Goal: Contribute content: Add original content to the website for others to see

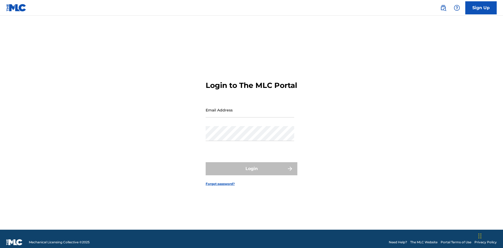
scroll to position [7, 0]
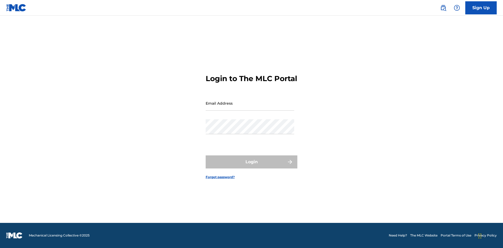
click at [250, 108] on input "Email Address" at bounding box center [249, 103] width 88 height 15
type input "Duke.McTesterson@gmail.com"
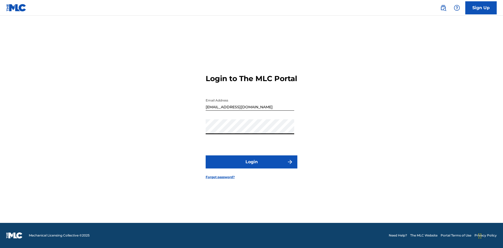
click at [251, 166] on button "Login" at bounding box center [251, 161] width 92 height 13
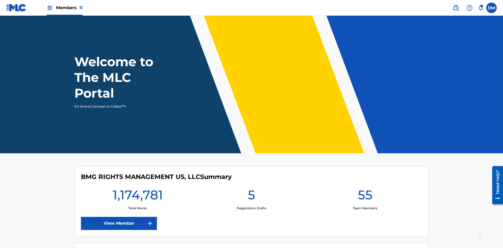
click at [64, 8] on span "Members 11" at bounding box center [69, 8] width 26 height 6
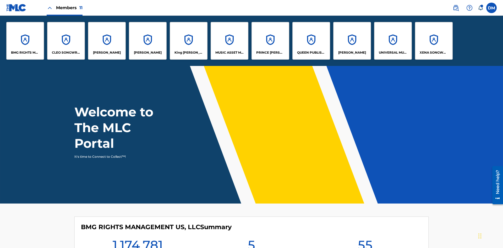
scroll to position [19, 0]
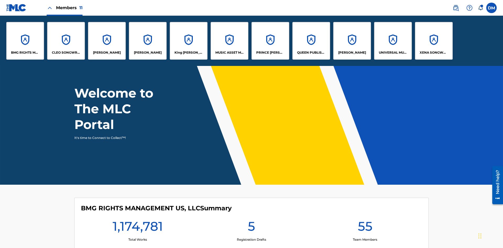
click at [392, 53] on p "UNIVERSAL MUSIC PUB GROUP" at bounding box center [392, 52] width 29 height 5
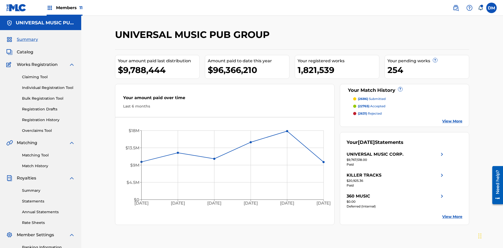
scroll to position [54, 0]
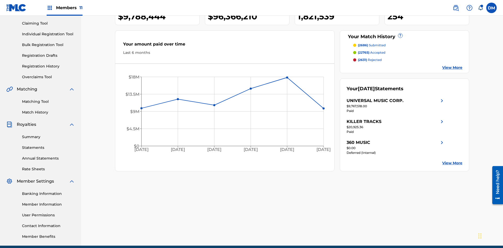
click at [48, 34] on link "Individual Registration Tool" at bounding box center [48, 33] width 53 height 5
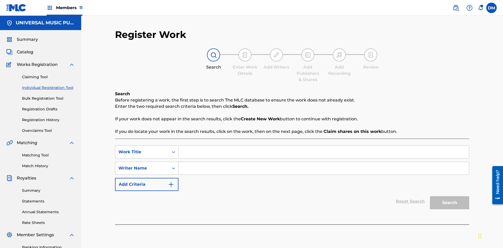
scroll to position [76, 0]
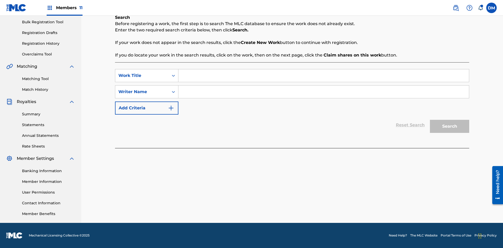
click at [323, 76] on input "Search Form" at bounding box center [323, 75] width 290 height 13
type input "Save at Work Details Page Prior to Adding Work Details"
click at [323, 92] on input "Search Form" at bounding box center [323, 92] width 290 height 13
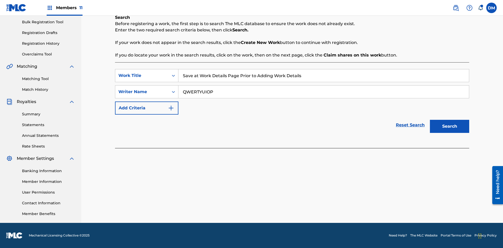
type input "QWERTYUIOP"
click at [449, 126] on button "Search" at bounding box center [449, 126] width 39 height 13
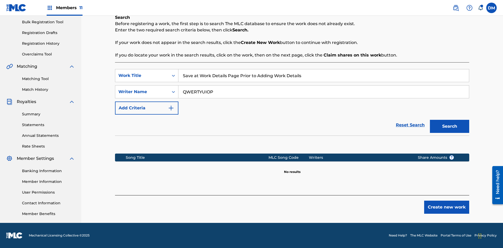
click at [446, 207] on button "Create new work" at bounding box center [446, 207] width 45 height 13
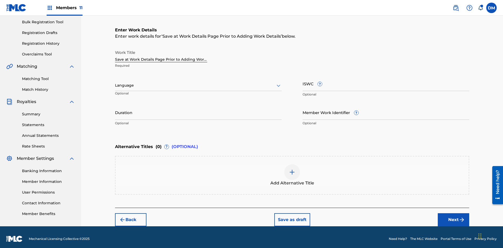
scroll to position [80, 0]
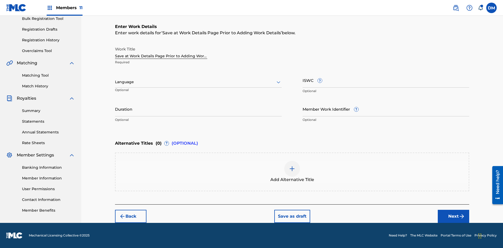
click at [292, 216] on button "Save as draft" at bounding box center [292, 216] width 36 height 13
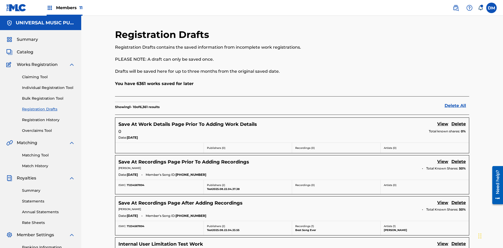
scroll to position [90, 0]
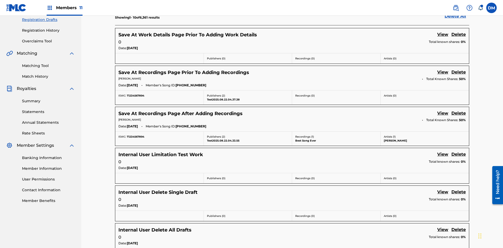
click at [442, 35] on link "View" at bounding box center [442, 34] width 11 height 7
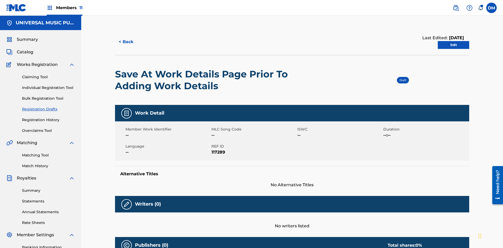
scroll to position [10, 0]
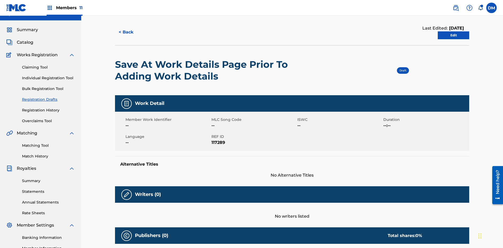
click at [453, 35] on link "Edit" at bounding box center [452, 35] width 31 height 8
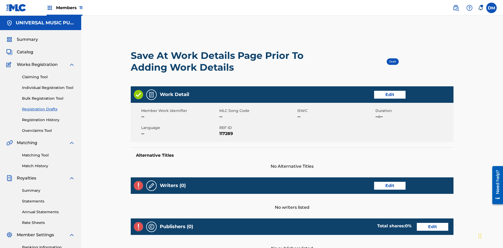
scroll to position [99, 131]
